Goal: Task Accomplishment & Management: Manage account settings

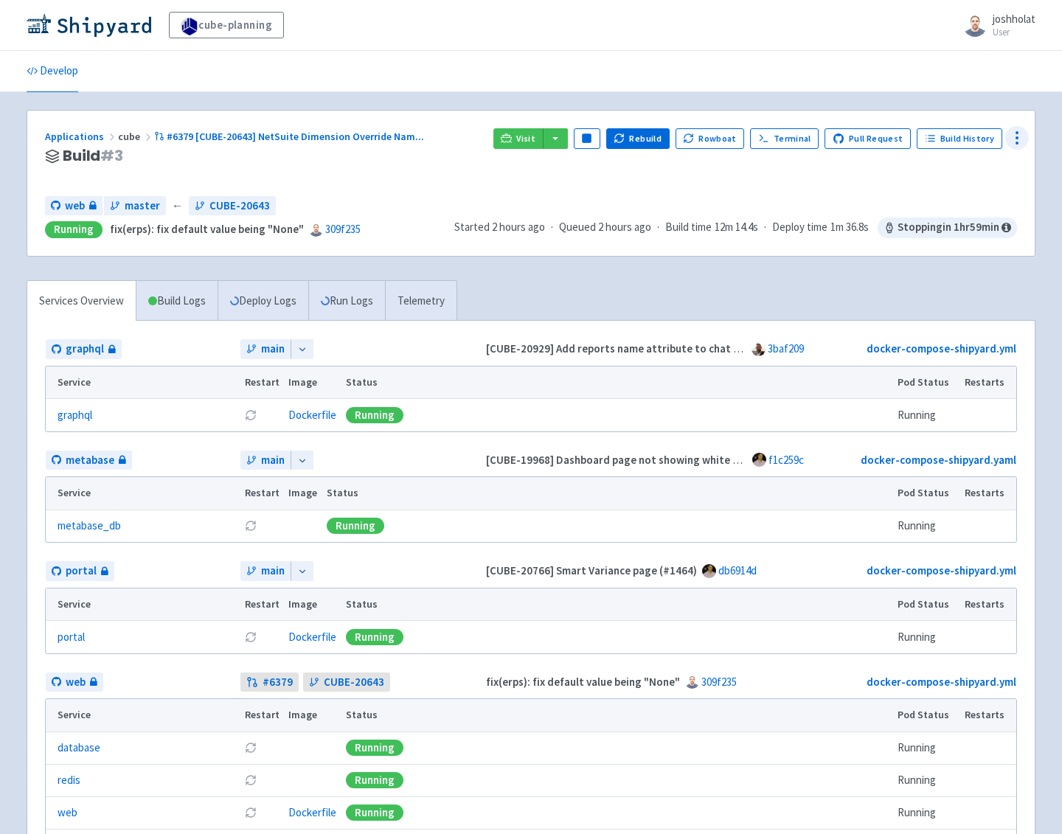
click at [1021, 141] on icon at bounding box center [1017, 138] width 18 height 18
click at [971, 165] on span "Configure" at bounding box center [961, 171] width 98 height 21
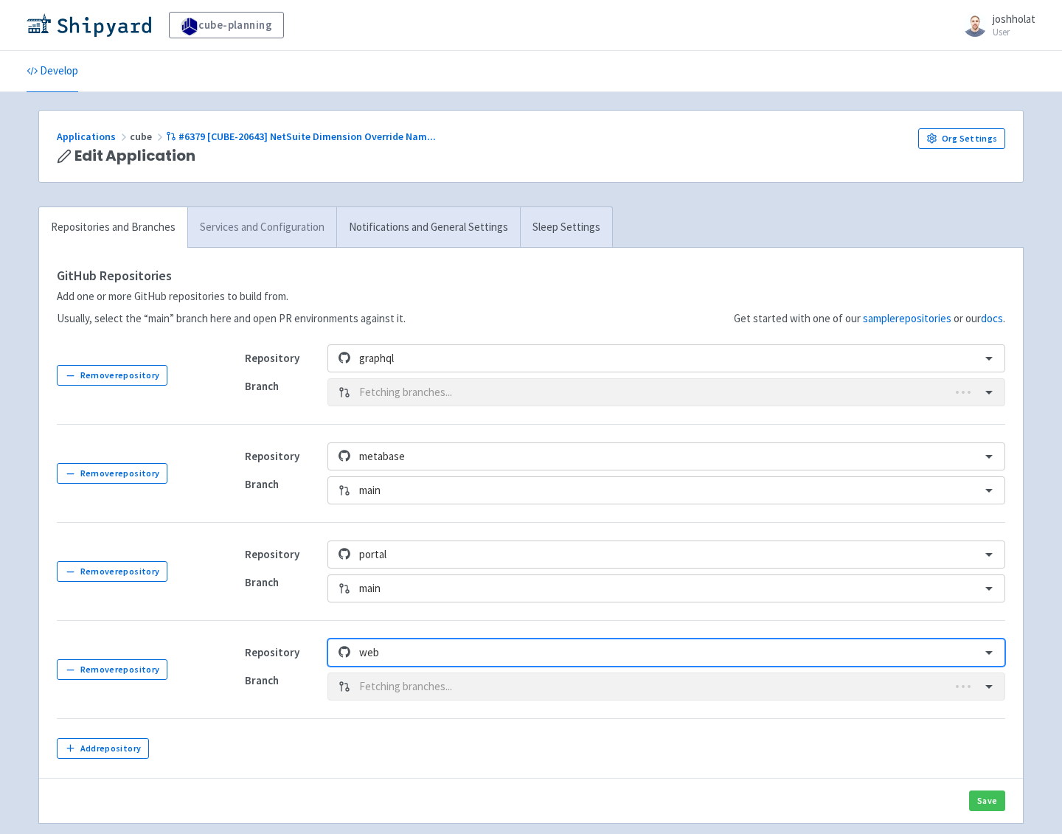
click at [260, 226] on link "Services and Configuration" at bounding box center [261, 227] width 149 height 41
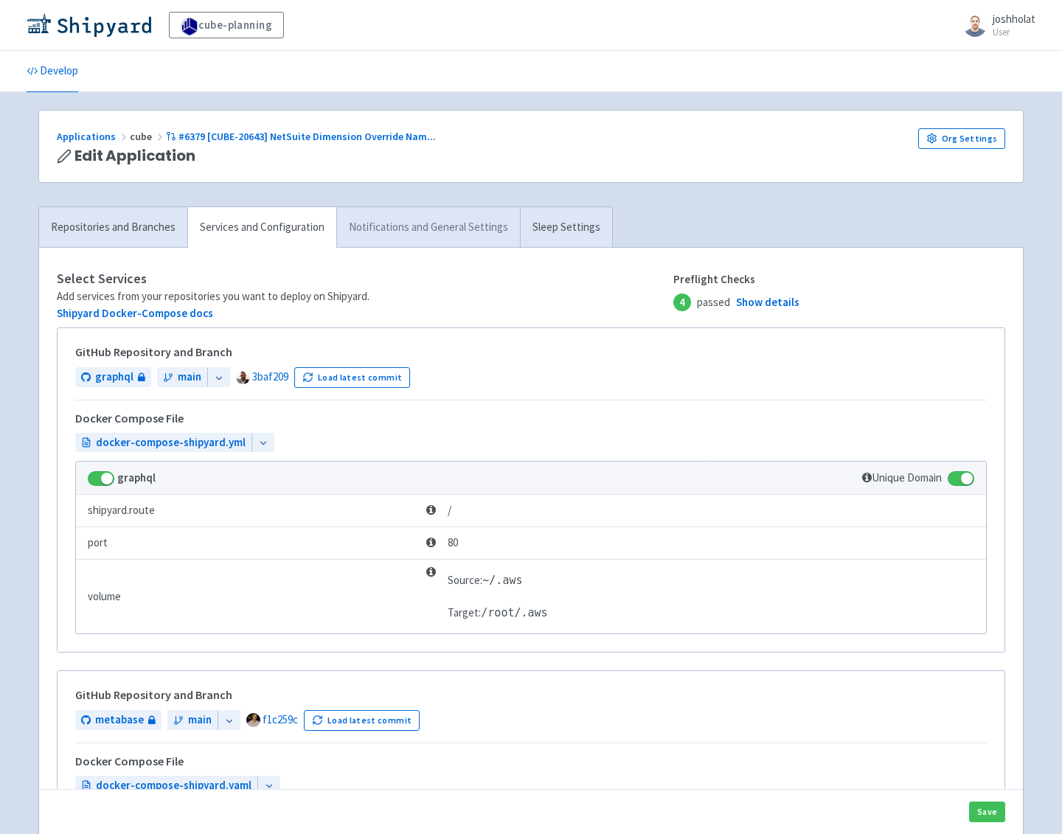
click at [403, 226] on link "Notifications and General Settings" at bounding box center [428, 227] width 184 height 41
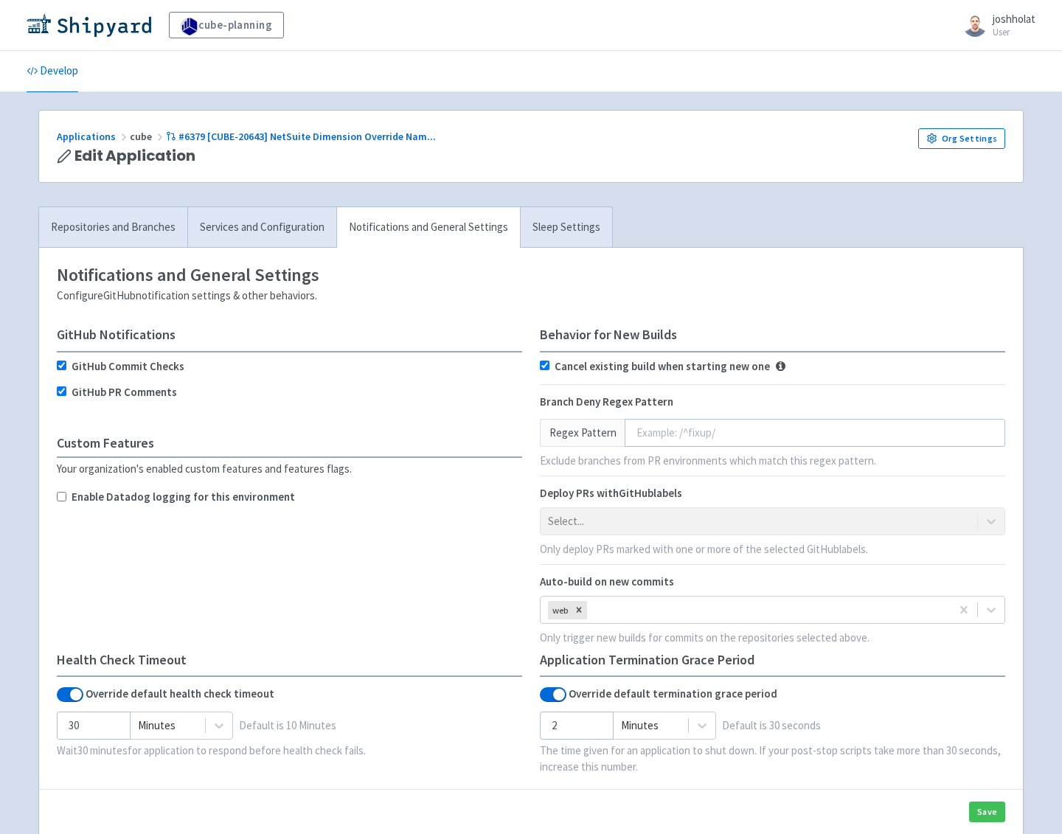
click at [168, 497] on label "Enable Datadog logging for this environment" at bounding box center [183, 497] width 223 height 17
click at [66, 497] on input "Enable Datadog logging for this environment" at bounding box center [62, 497] width 10 height 10
checkbox input "true"
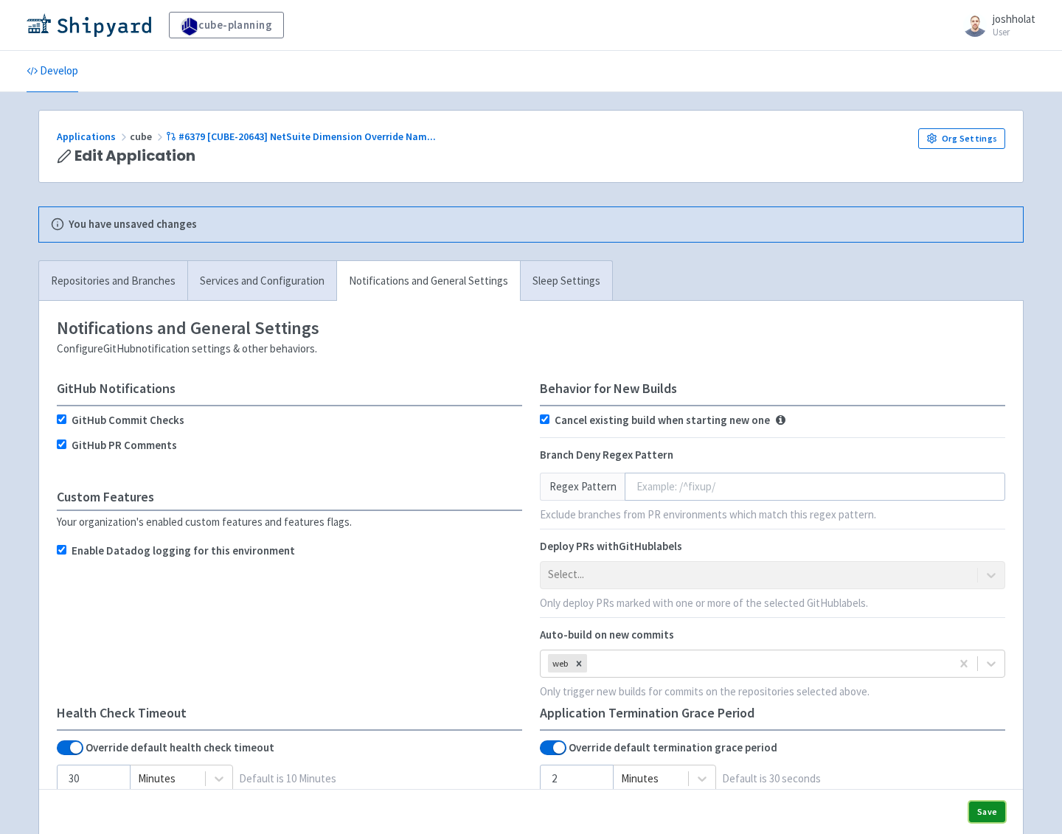
click at [990, 808] on button "Save" at bounding box center [987, 812] width 36 height 21
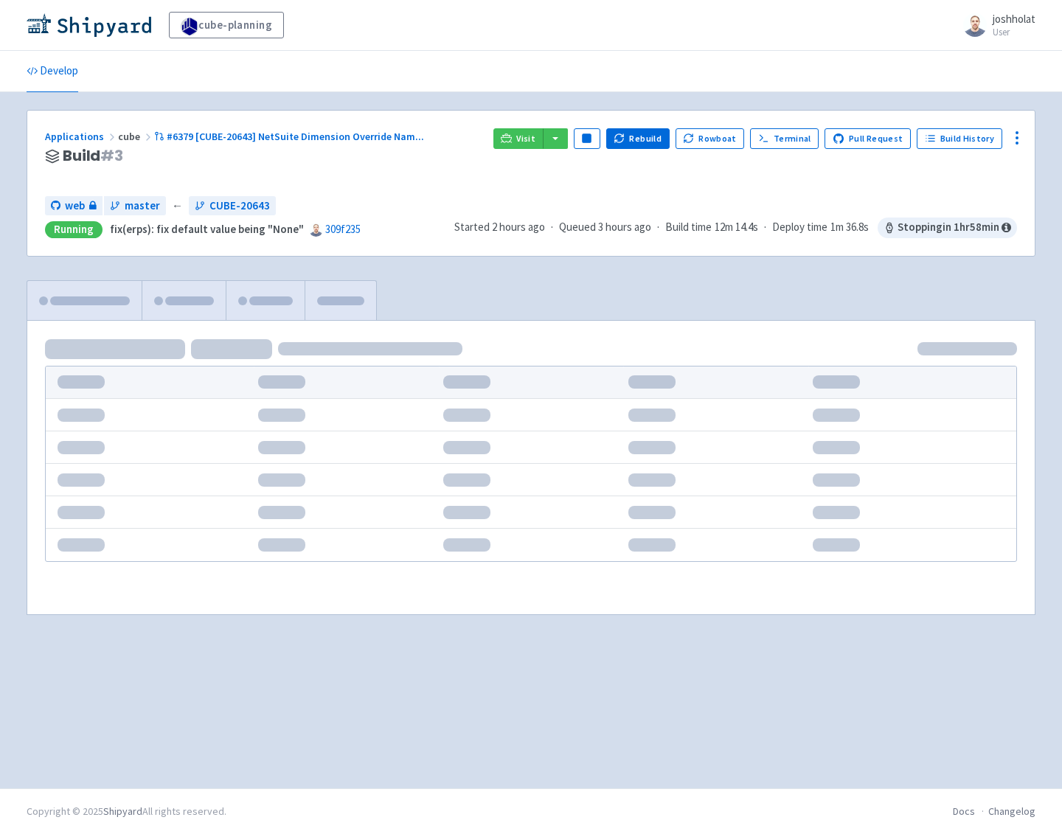
click at [333, 330] on div at bounding box center [530, 468] width 1007 height 294
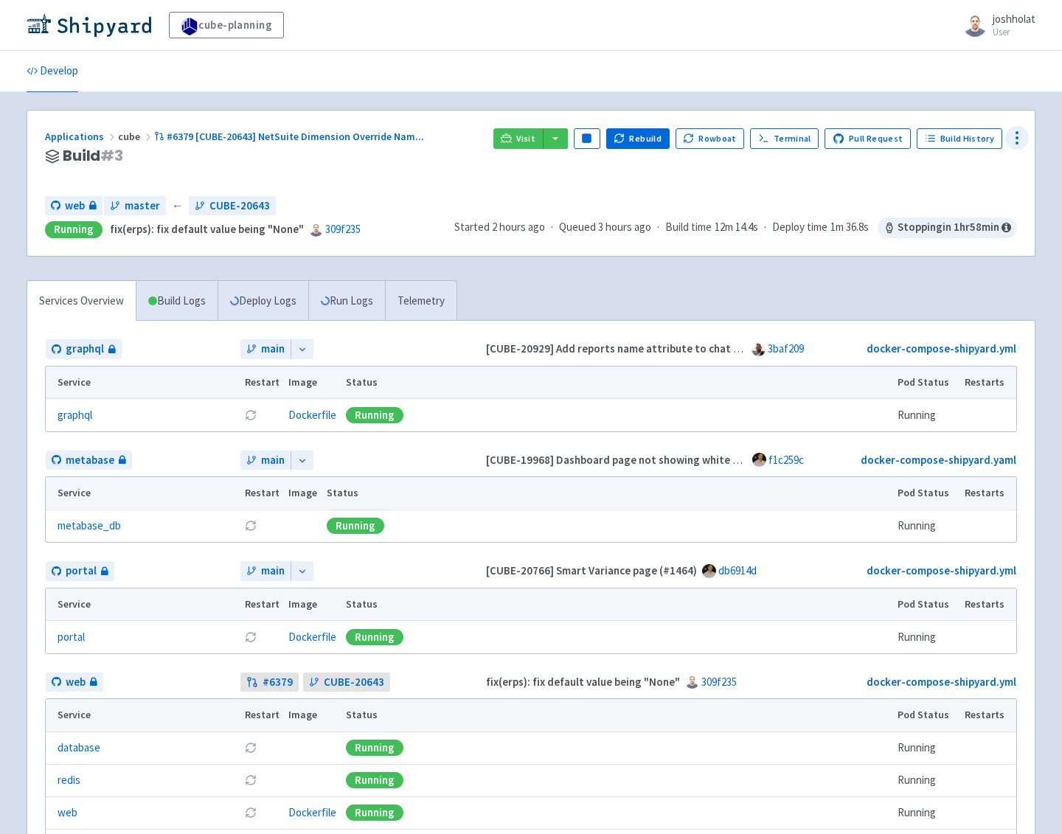
click at [1017, 135] on icon at bounding box center [1017, 138] width 18 height 18
click at [937, 168] on span "Configure" at bounding box center [935, 171] width 46 height 21
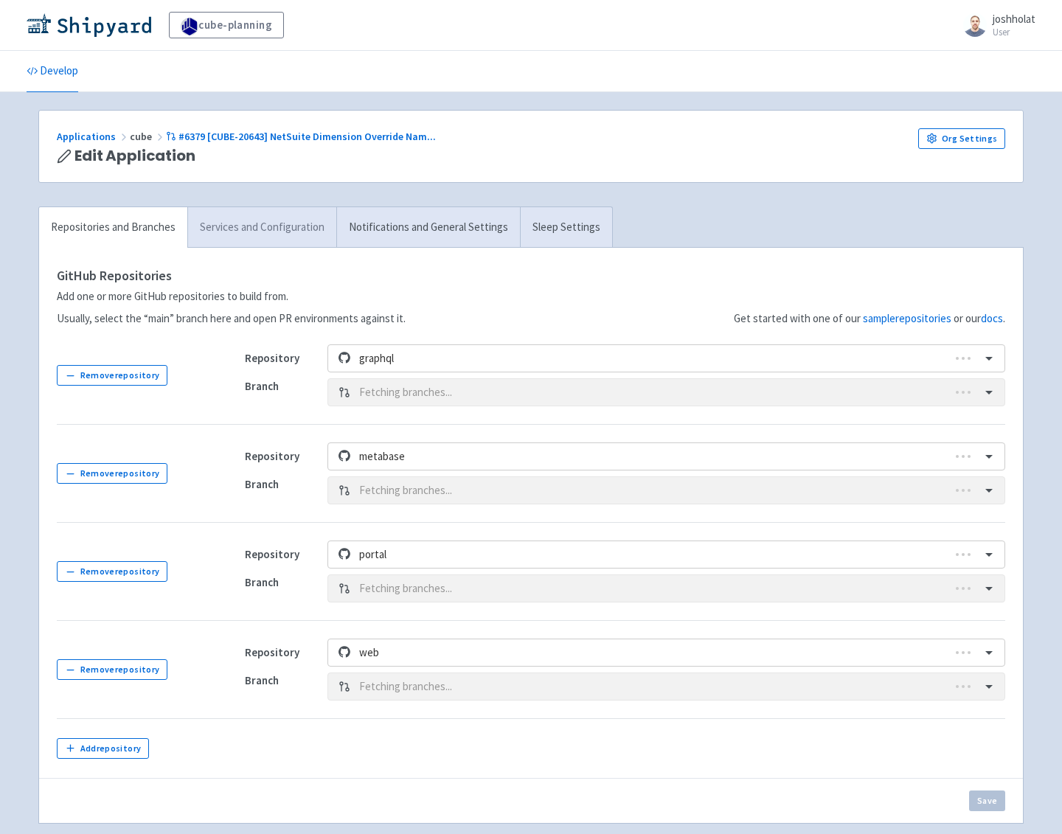
click at [246, 237] on link "Services and Configuration" at bounding box center [261, 227] width 149 height 41
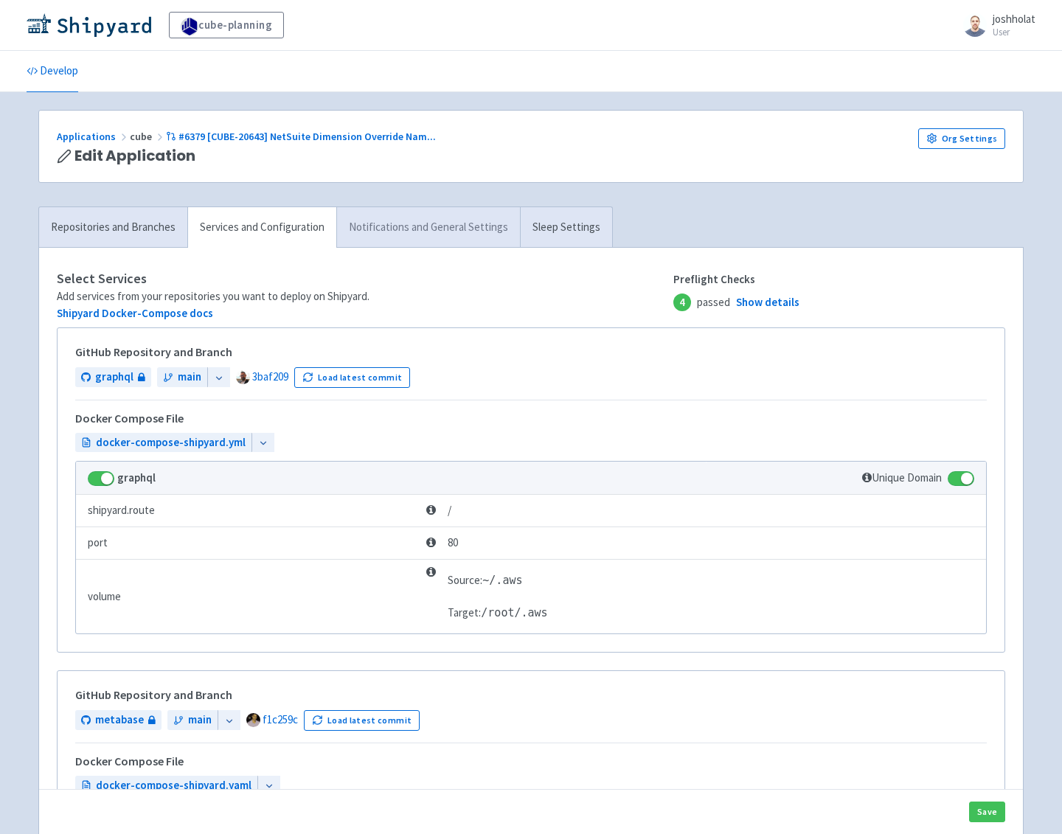
click at [409, 226] on link "Notifications and General Settings" at bounding box center [428, 227] width 184 height 41
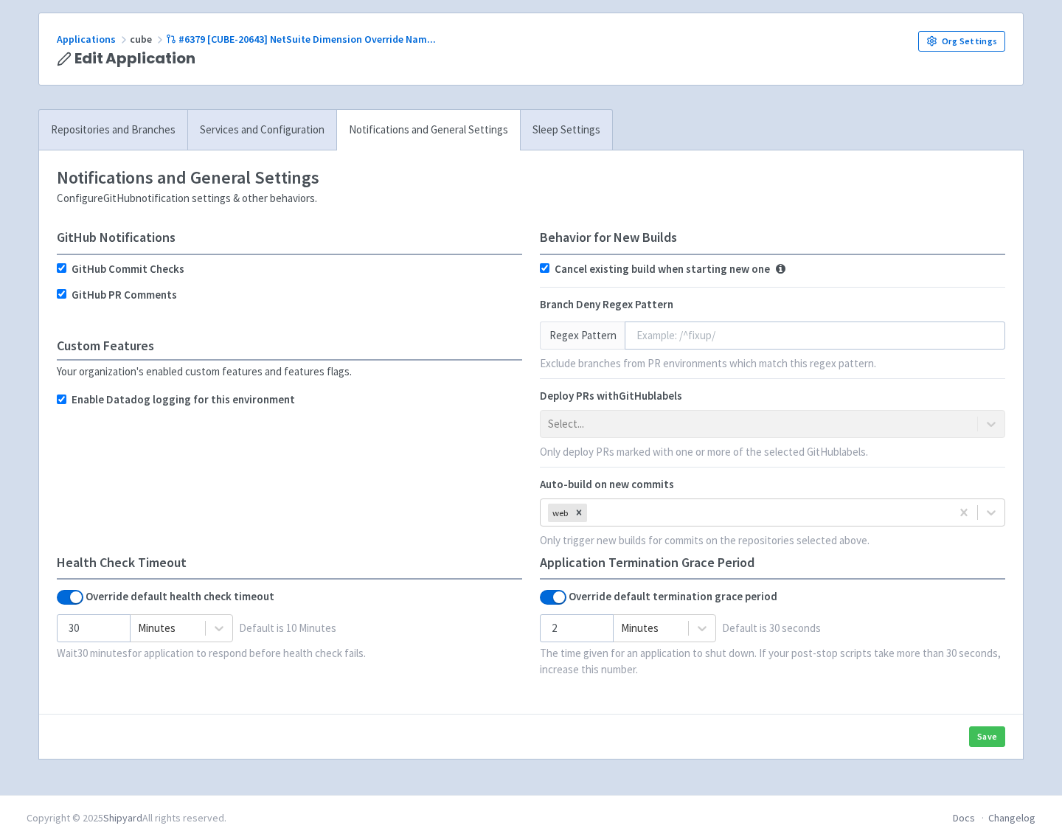
scroll to position [98, 0]
